Goal: Contribute content

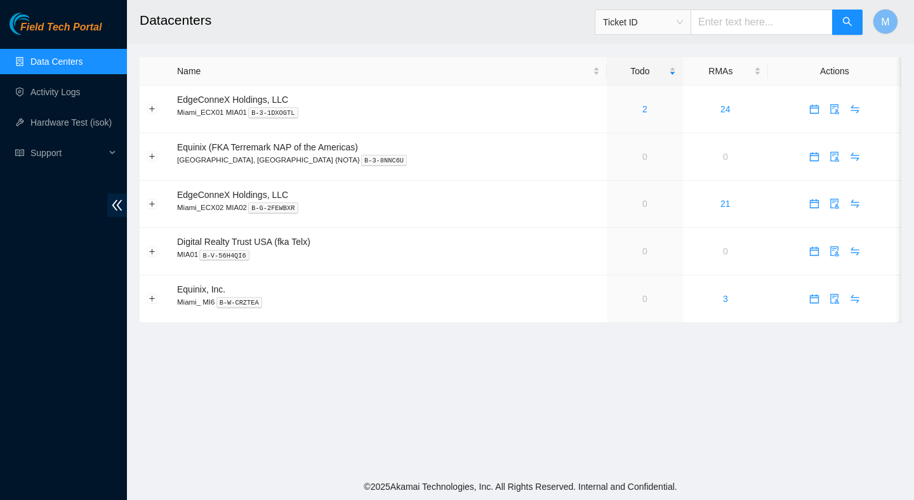
click at [569, 343] on main "Datacenters Ticket ID M Name Todo RMAs Actions EdgeConneX Holdings, LLC Miami_E…" at bounding box center [520, 236] width 787 height 473
click at [58, 108] on ul "Data Centers Activity Logs Hardware Test (isok) Support" at bounding box center [63, 107] width 127 height 122
click at [63, 95] on link "Activity Logs" at bounding box center [55, 92] width 50 height 10
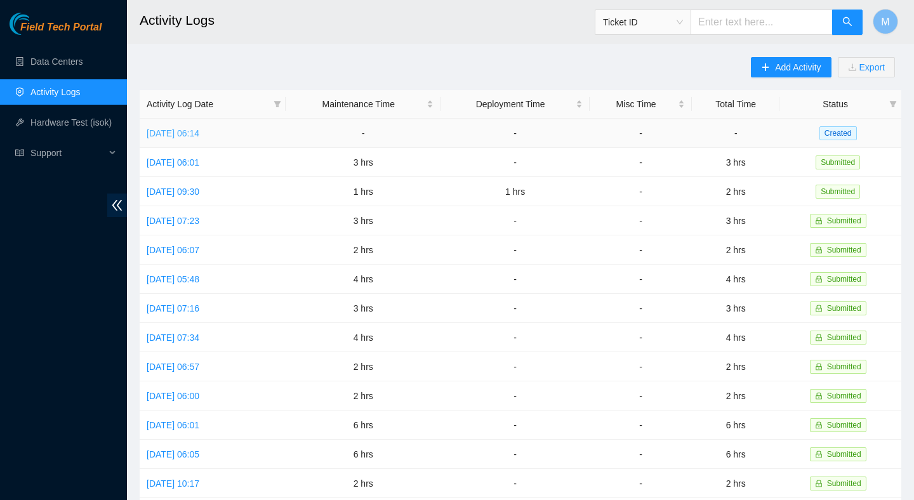
click at [199, 128] on link "Tue, 26 Aug 2025 06:14" at bounding box center [173, 133] width 53 height 10
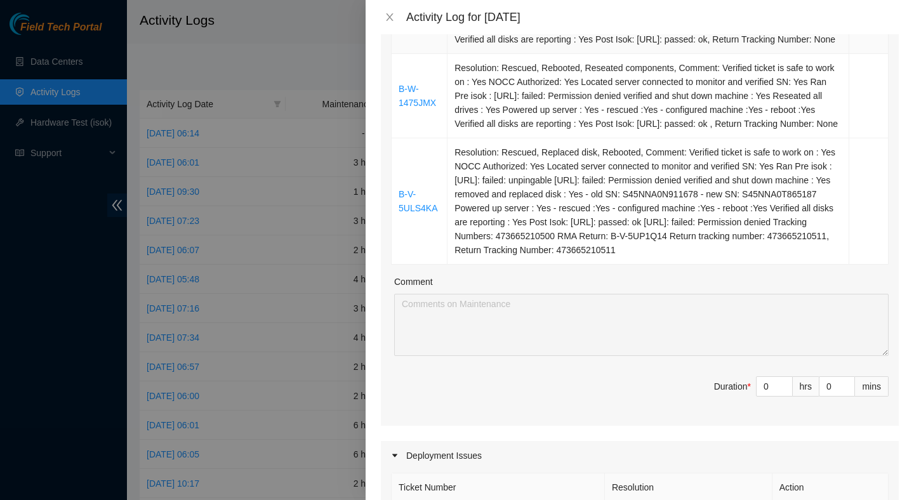
scroll to position [166, 0]
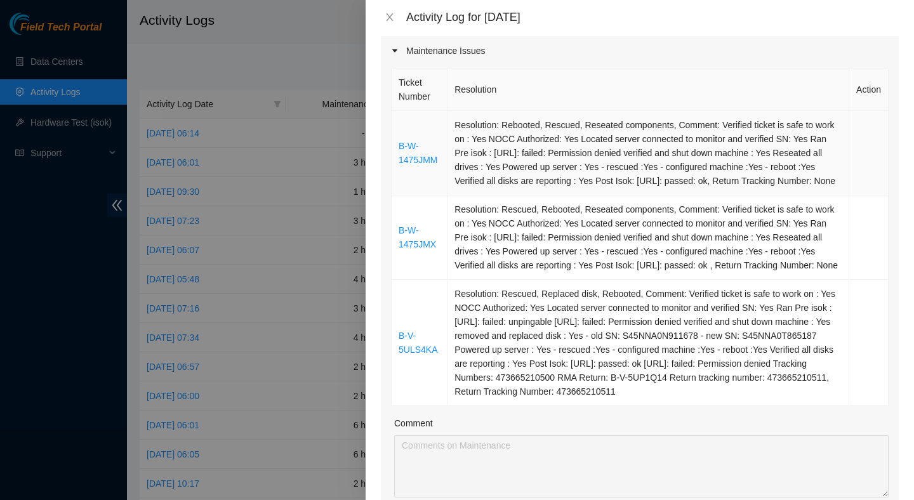
click at [541, 166] on td "Resolution: Rebooted, Rescued, Reseated components, Comment: Verified ticket is…" at bounding box center [648, 153] width 402 height 84
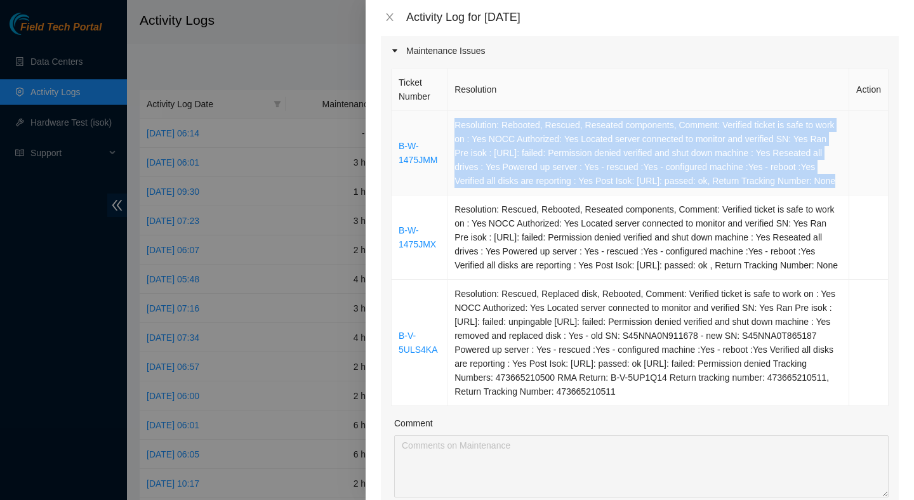
click at [541, 166] on td "Resolution: Rebooted, Rescued, Reseated components, Comment: Verified ticket is…" at bounding box center [648, 153] width 402 height 84
copy td "Resolution: Rebooted, Rescued, Reseated components, Comment: Verified ticket is…"
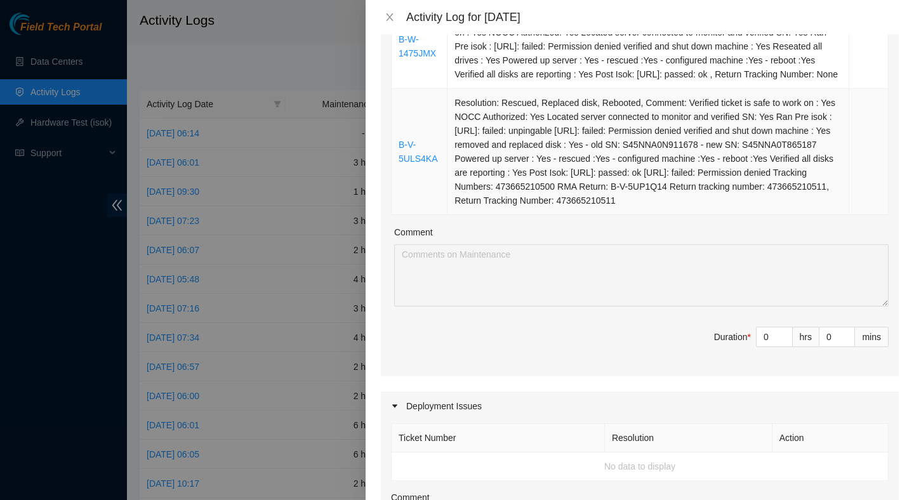
scroll to position [374, 0]
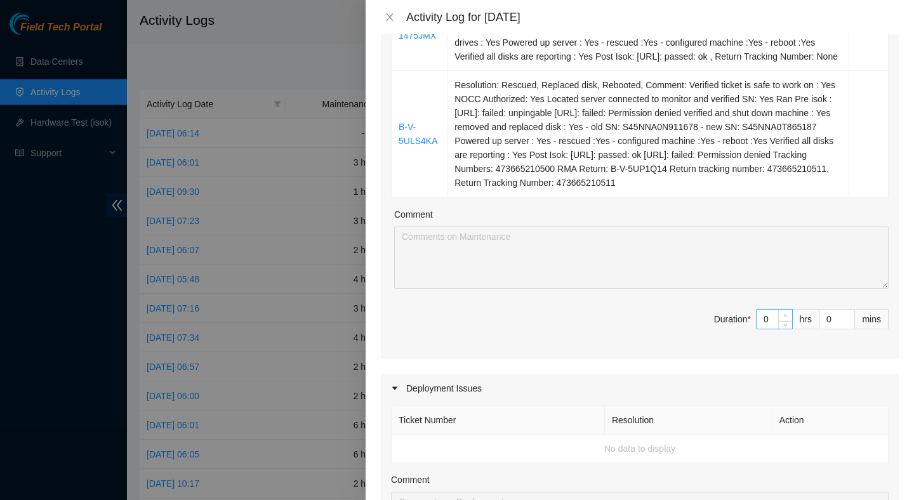
type input "1"
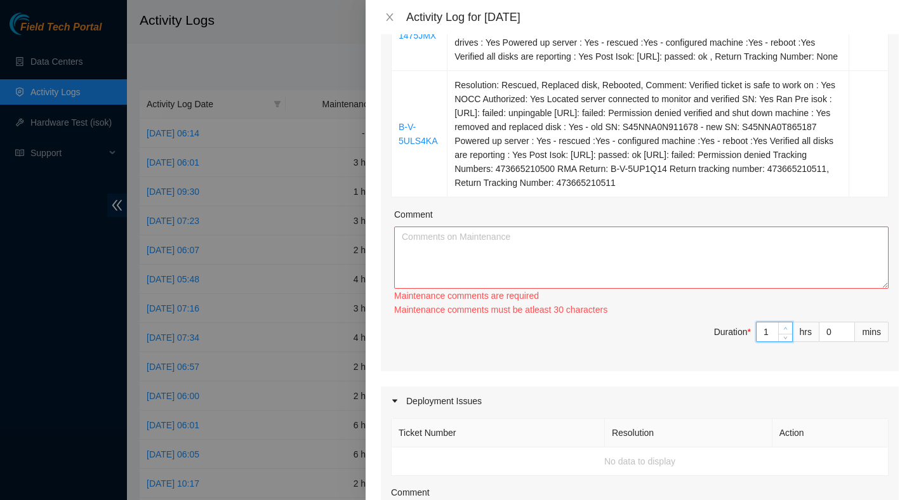
click at [788, 333] on span "up" at bounding box center [786, 329] width 8 height 8
type input "2"
click at [788, 333] on span "up" at bounding box center [786, 329] width 8 height 8
type input "3"
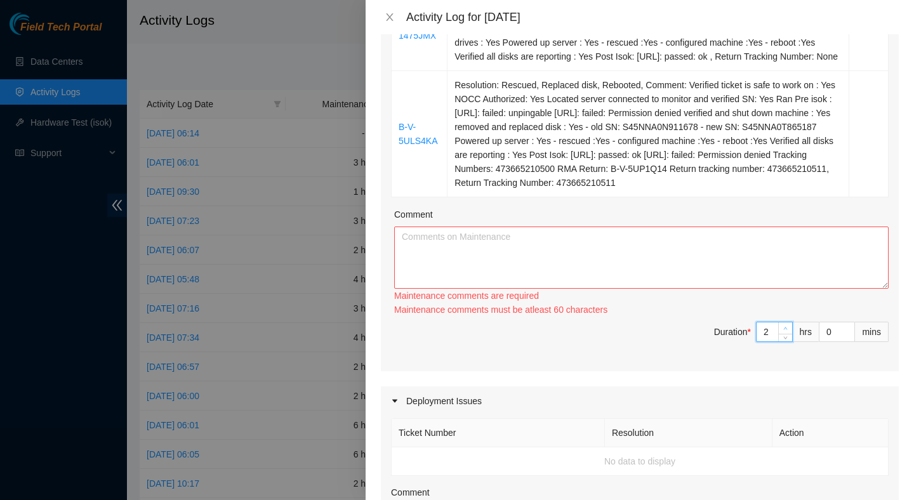
type input "3"
click at [786, 333] on span "up" at bounding box center [786, 329] width 8 height 8
click at [767, 269] on textarea "Comment" at bounding box center [641, 258] width 494 height 62
paste textarea "Resolution: Rebooted, Rescued, Reseated components, Comment: Verified ticket is…"
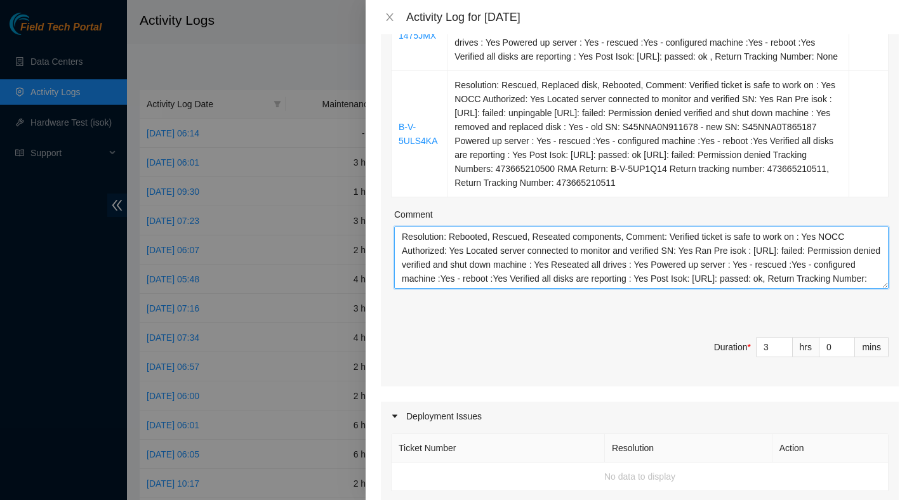
scroll to position [10, 0]
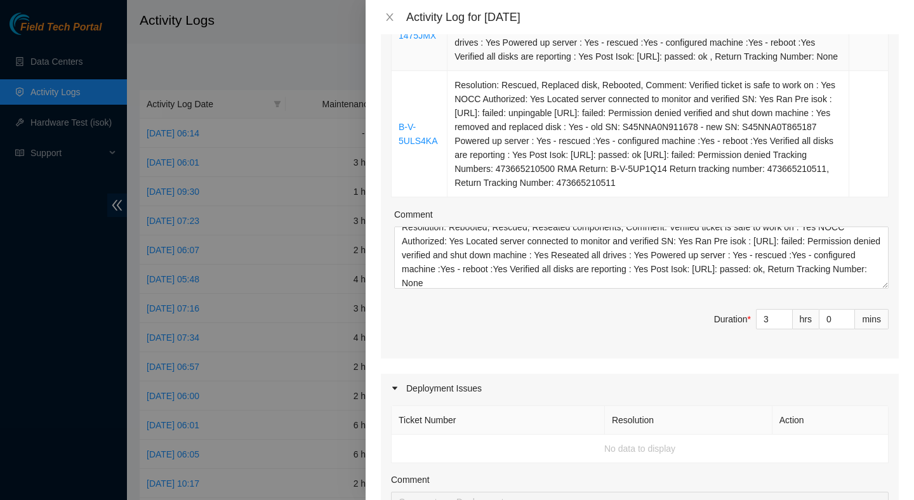
click at [694, 68] on td "Resolution: Rescued, Rebooted, Reseated components, Comment: Verified ticket is…" at bounding box center [648, 29] width 402 height 84
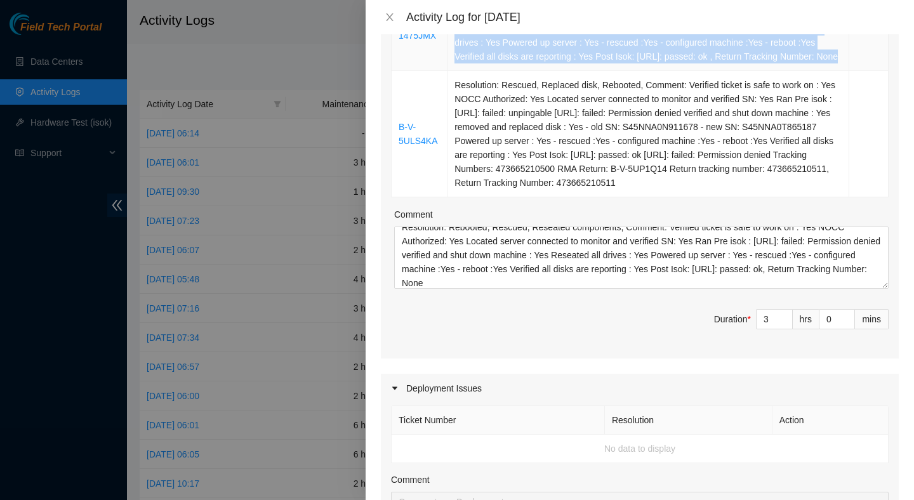
click at [694, 68] on td "Resolution: Rescued, Rebooted, Reseated components, Comment: Verified ticket is…" at bounding box center [648, 29] width 402 height 84
copy td "Resolution: Rescued, Rebooted, Reseated components, Comment: Verified ticket is…"
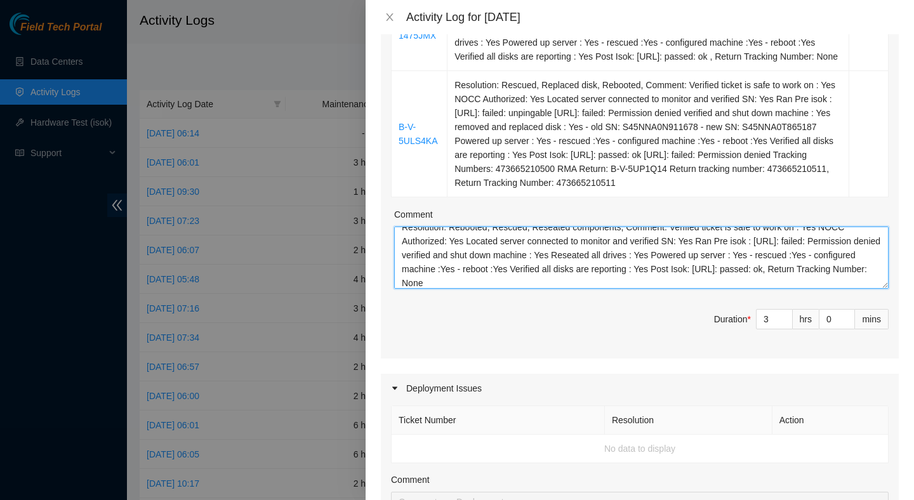
click at [596, 289] on textarea "Resolution: Rebooted, Rescued, Reseated components, Comment: Verified ticket is…" at bounding box center [641, 258] width 494 height 62
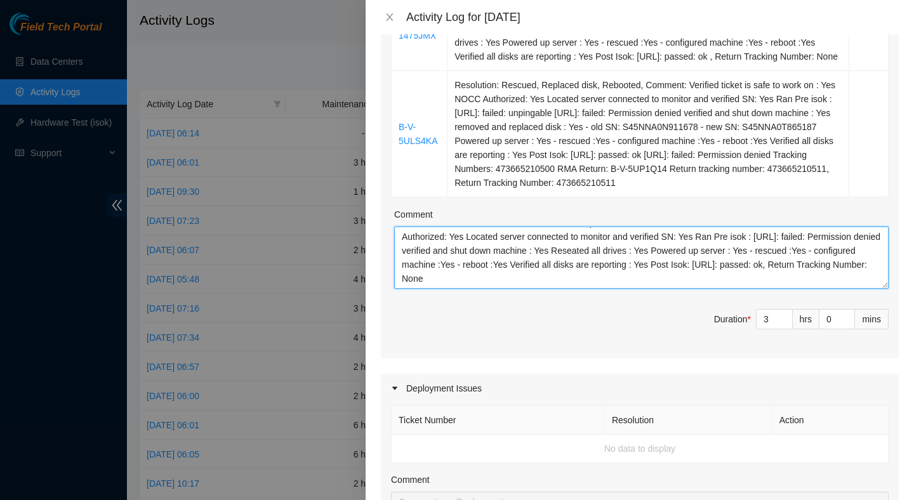
paste textarea "Resolution: Rescued, Rebooted, Reseated components, Comment: Verified ticket is…"
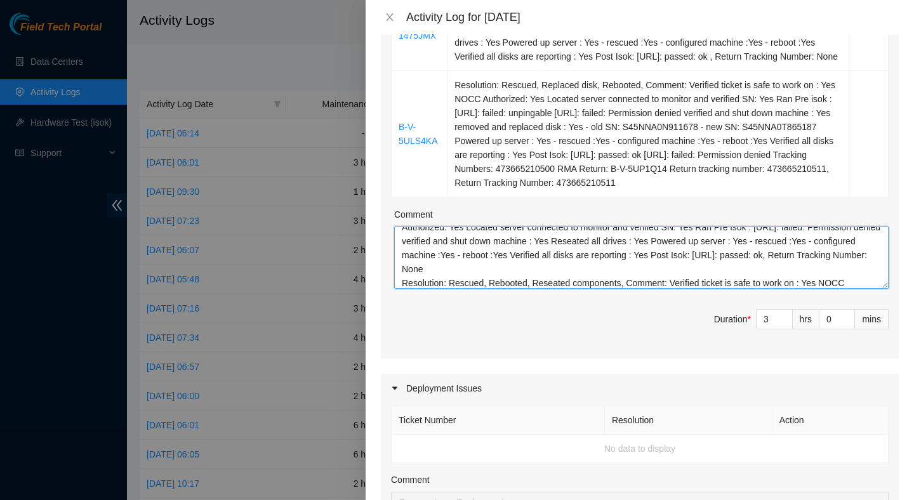
scroll to position [79, 0]
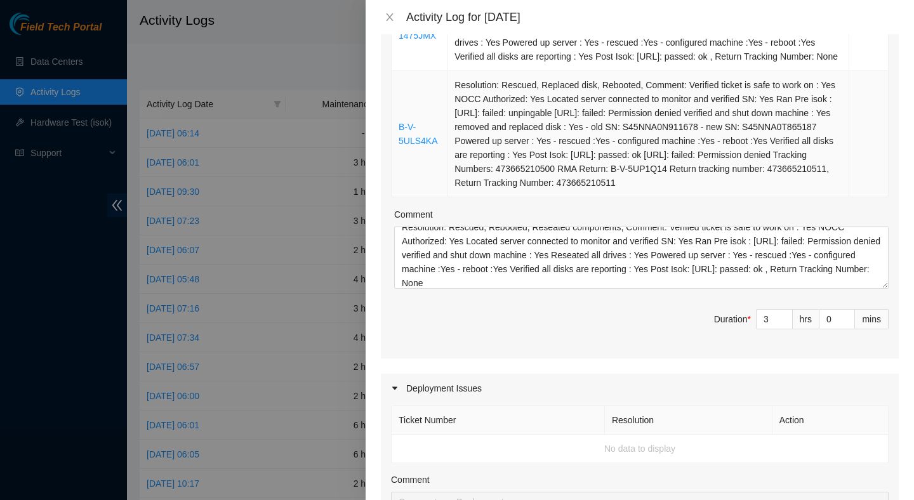
click at [618, 197] on td "Resolution: Rescued, Replaced disk, Rebooted, Comment: Verified ticket is safe …" at bounding box center [648, 134] width 402 height 126
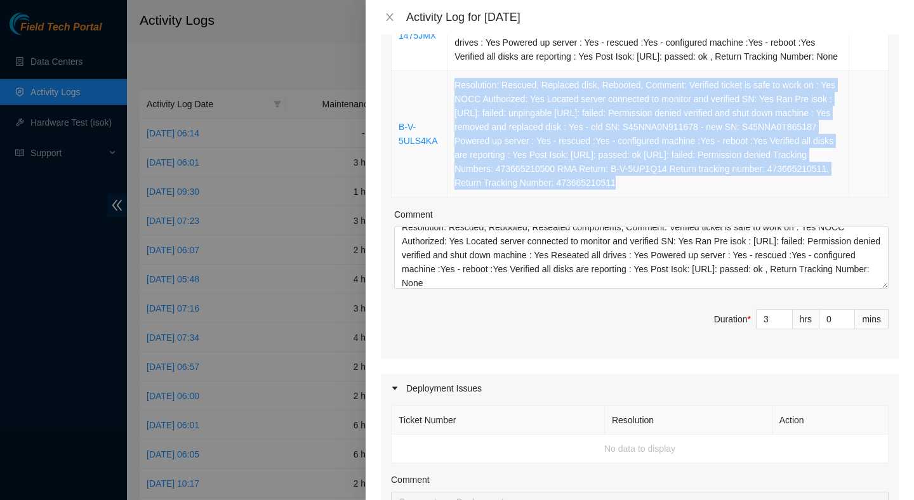
click at [618, 197] on td "Resolution: Rescued, Replaced disk, Rebooted, Comment: Verified ticket is safe …" at bounding box center [648, 134] width 402 height 126
copy td "Resolution: Rescued, Replaced disk, Rebooted, Comment: Verified ticket is safe …"
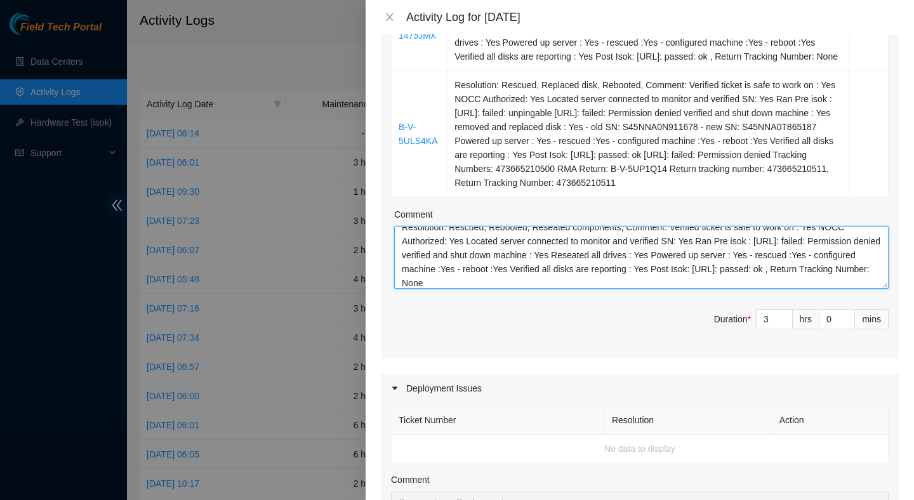
click at [596, 289] on textarea "Resolution: Rebooted, Rescued, Reseated components, Comment: Verified ticket is…" at bounding box center [641, 258] width 494 height 62
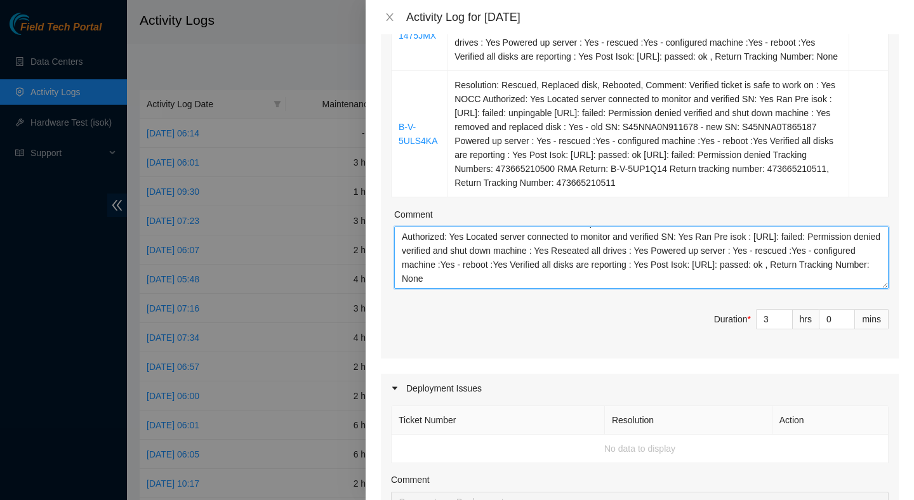
paste textarea "Resolution: Rescued, Replaced disk, Rebooted, Comment: Verified ticket is safe …"
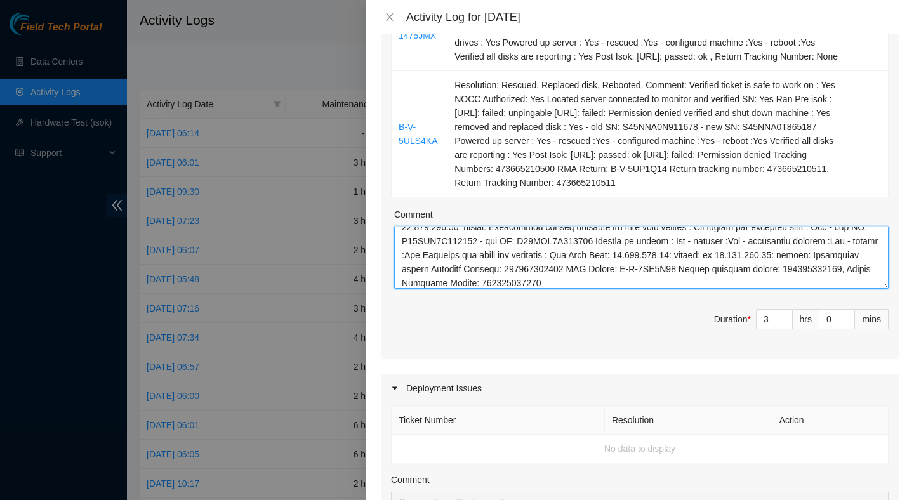
scroll to position [872, 0]
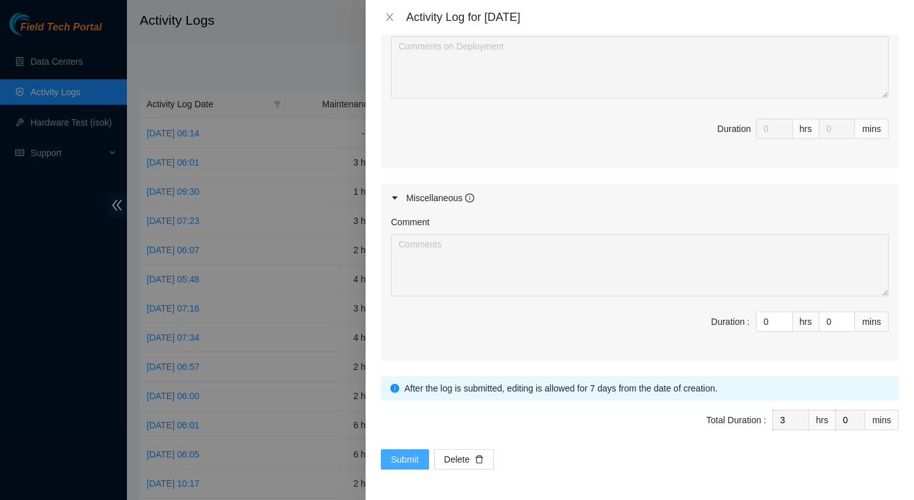
type textarea "Resolution: Rebooted, Rescued, Reseated components, Comment: Verified ticket is…"
click at [414, 463] on span "Submit" at bounding box center [405, 460] width 28 height 14
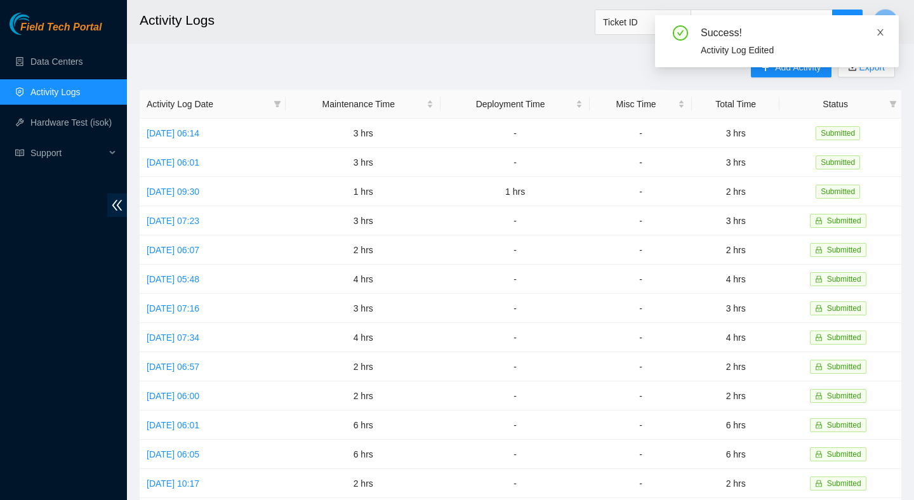
click at [882, 34] on icon "close" at bounding box center [880, 32] width 9 height 9
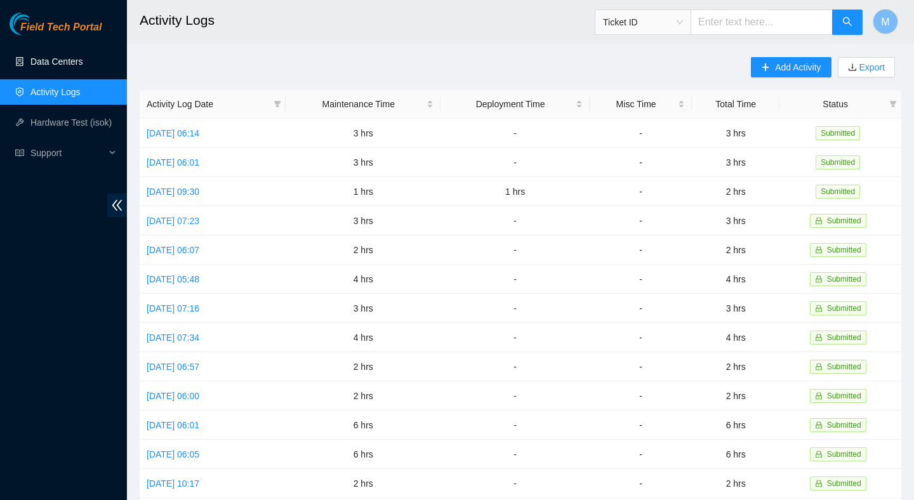
click at [78, 65] on link "Data Centers" at bounding box center [56, 61] width 52 height 10
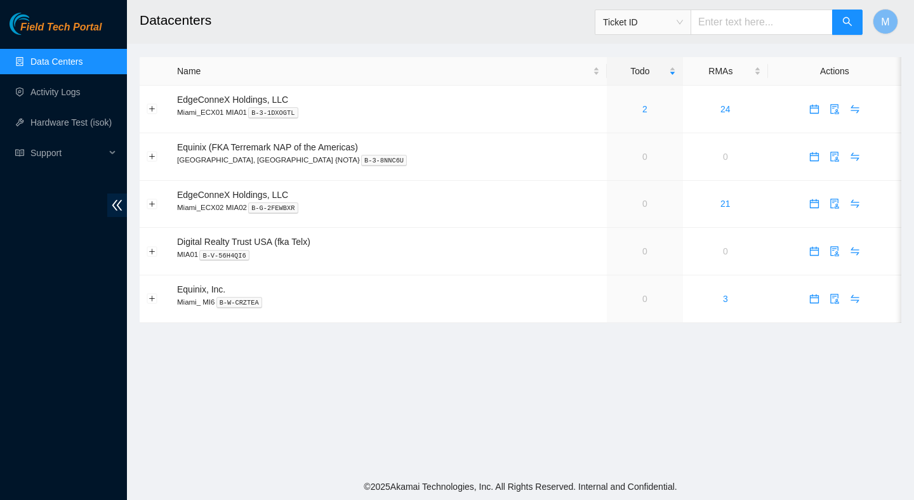
click at [434, 349] on main "Datacenters Ticket ID M Name Todo RMAs Actions EdgeConneX Holdings, LLC Miami_E…" at bounding box center [520, 236] width 787 height 473
